Goal: Information Seeking & Learning: Learn about a topic

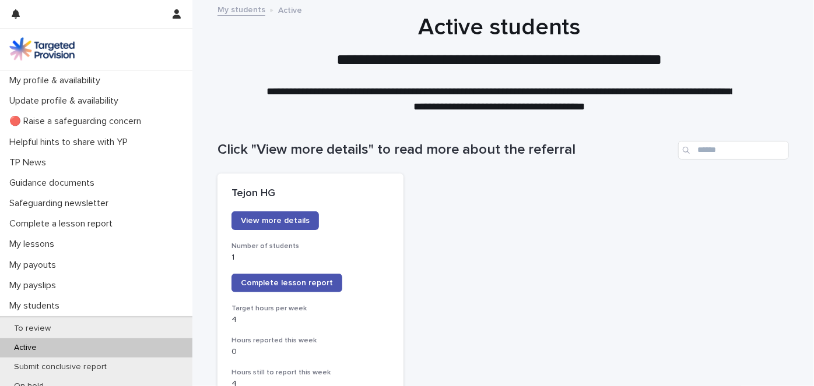
click at [465, 153] on h1 "Click "View more details" to read more about the referral" at bounding box center [445, 150] width 456 height 17
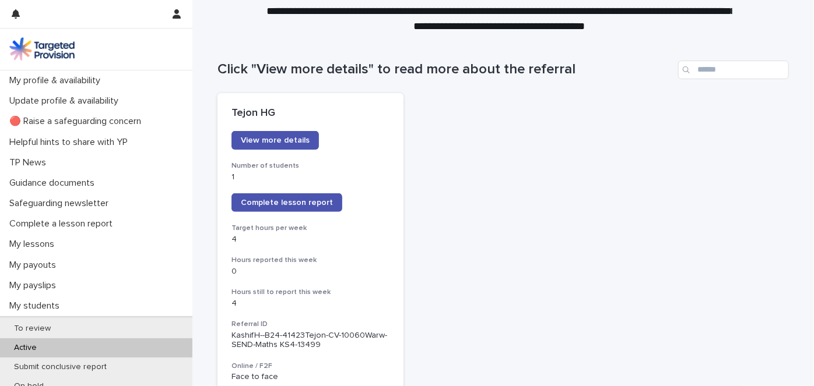
scroll to position [105, 0]
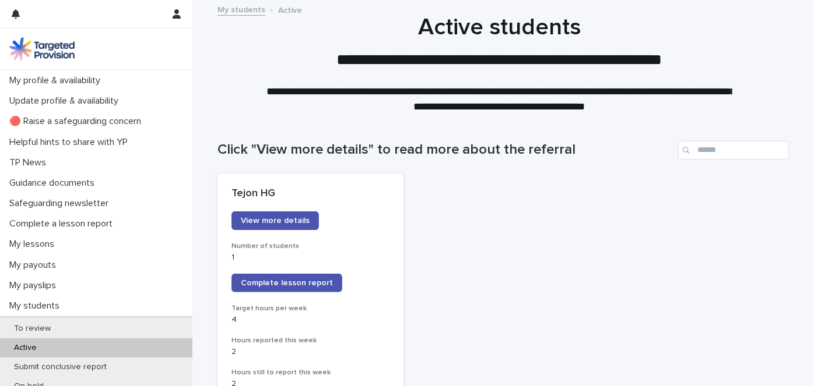
scroll to position [52, 0]
